Goal: Task Accomplishment & Management: Manage account settings

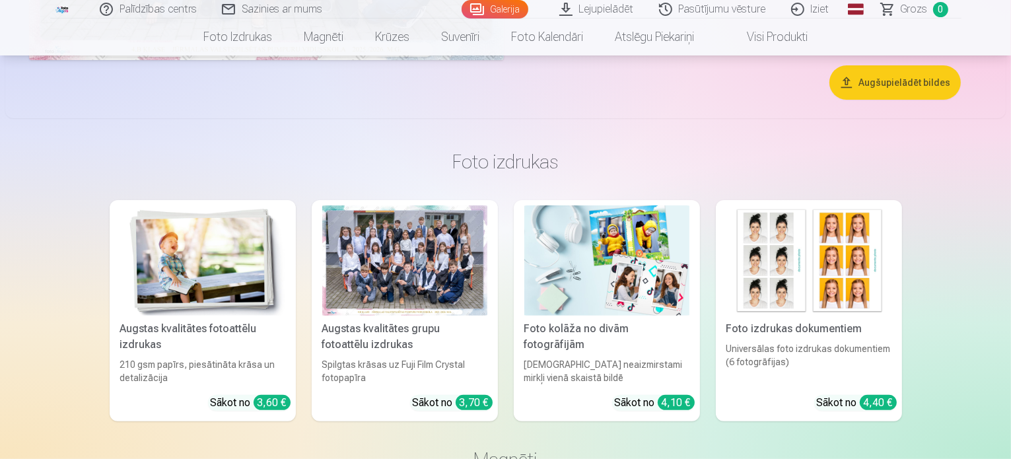
scroll to position [396, 0]
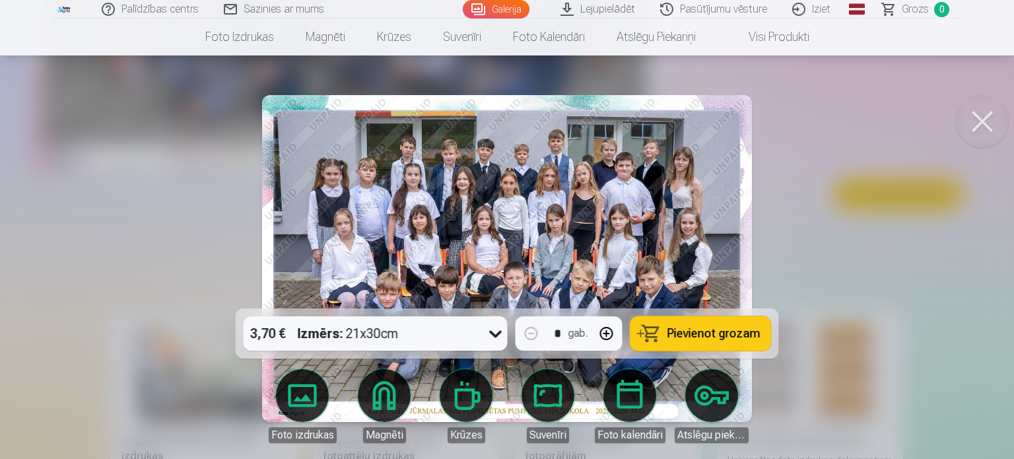
click at [982, 126] on button at bounding box center [982, 121] width 53 height 53
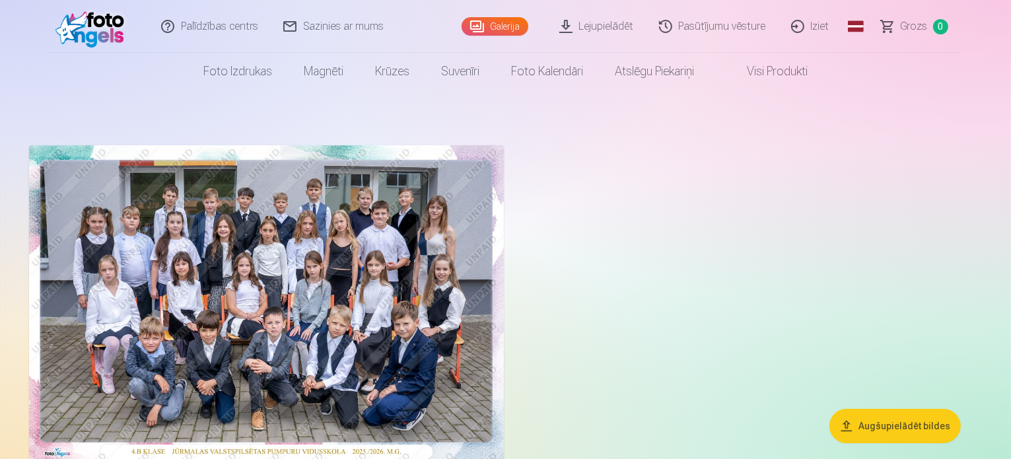
click at [823, 26] on link "Iziet" at bounding box center [810, 26] width 63 height 53
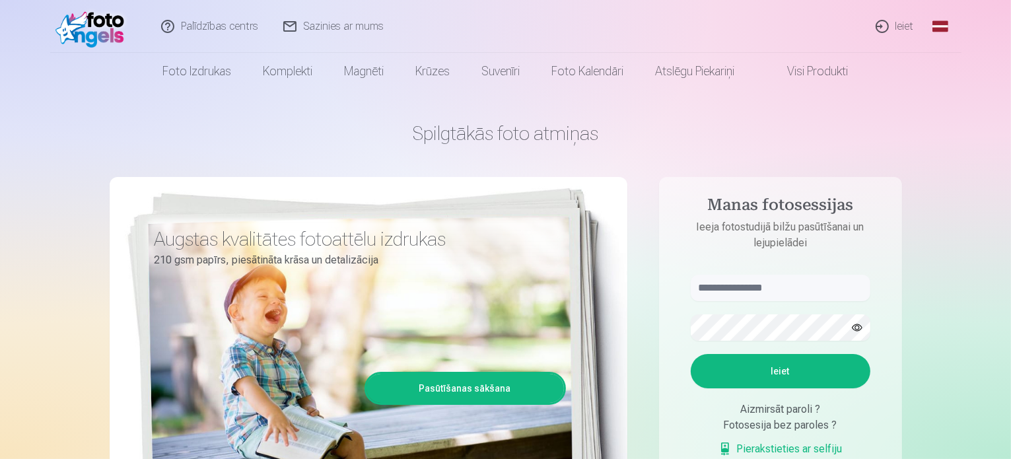
click at [900, 28] on link "Ieiet" at bounding box center [895, 26] width 63 height 53
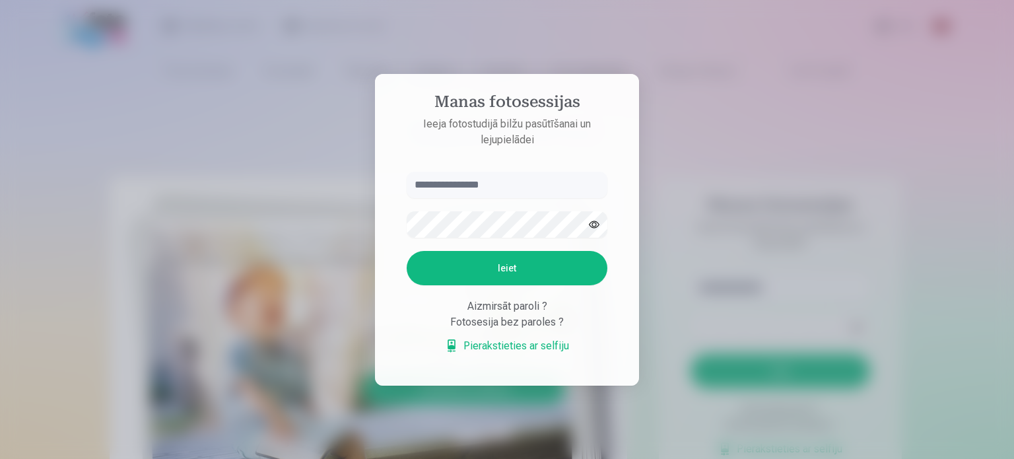
click at [744, 193] on div at bounding box center [507, 229] width 1014 height 459
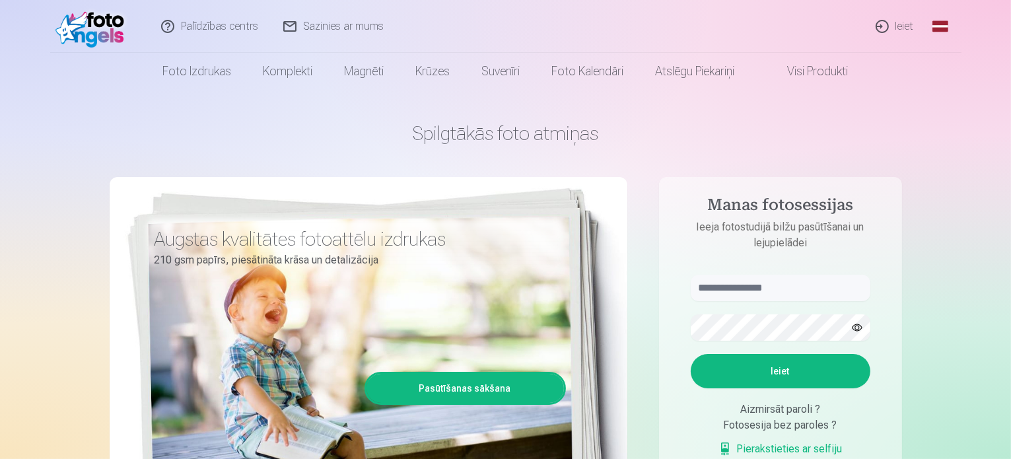
drag, startPoint x: 733, startPoint y: 193, endPoint x: 908, endPoint y: 26, distance: 241.4
click at [908, 26] on link "Ieiet" at bounding box center [895, 26] width 63 height 53
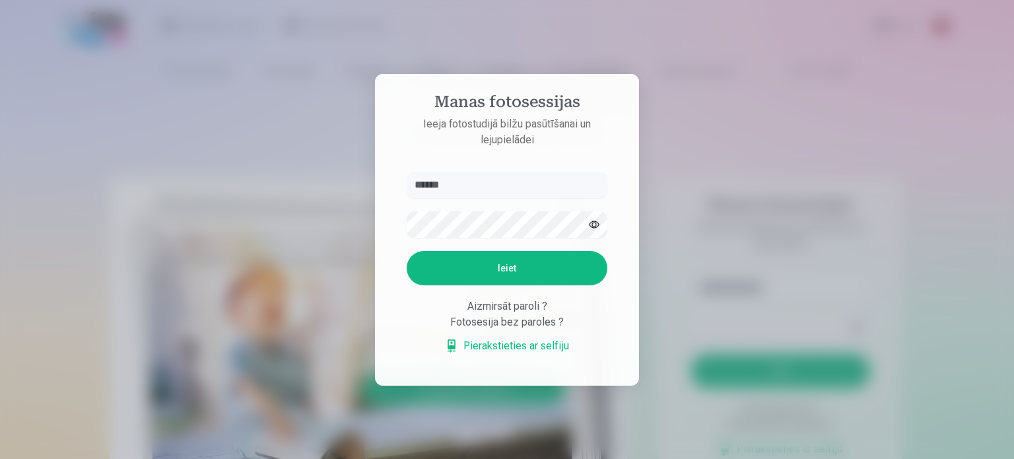
click at [510, 273] on button "Ieiet" at bounding box center [507, 268] width 201 height 34
click at [486, 172] on input "******" at bounding box center [507, 185] width 201 height 26
type input "**********"
click at [598, 225] on button "button" at bounding box center [594, 224] width 25 height 25
click at [539, 271] on button "Ieiet" at bounding box center [507, 268] width 201 height 34
